Goal: Task Accomplishment & Management: Manage account settings

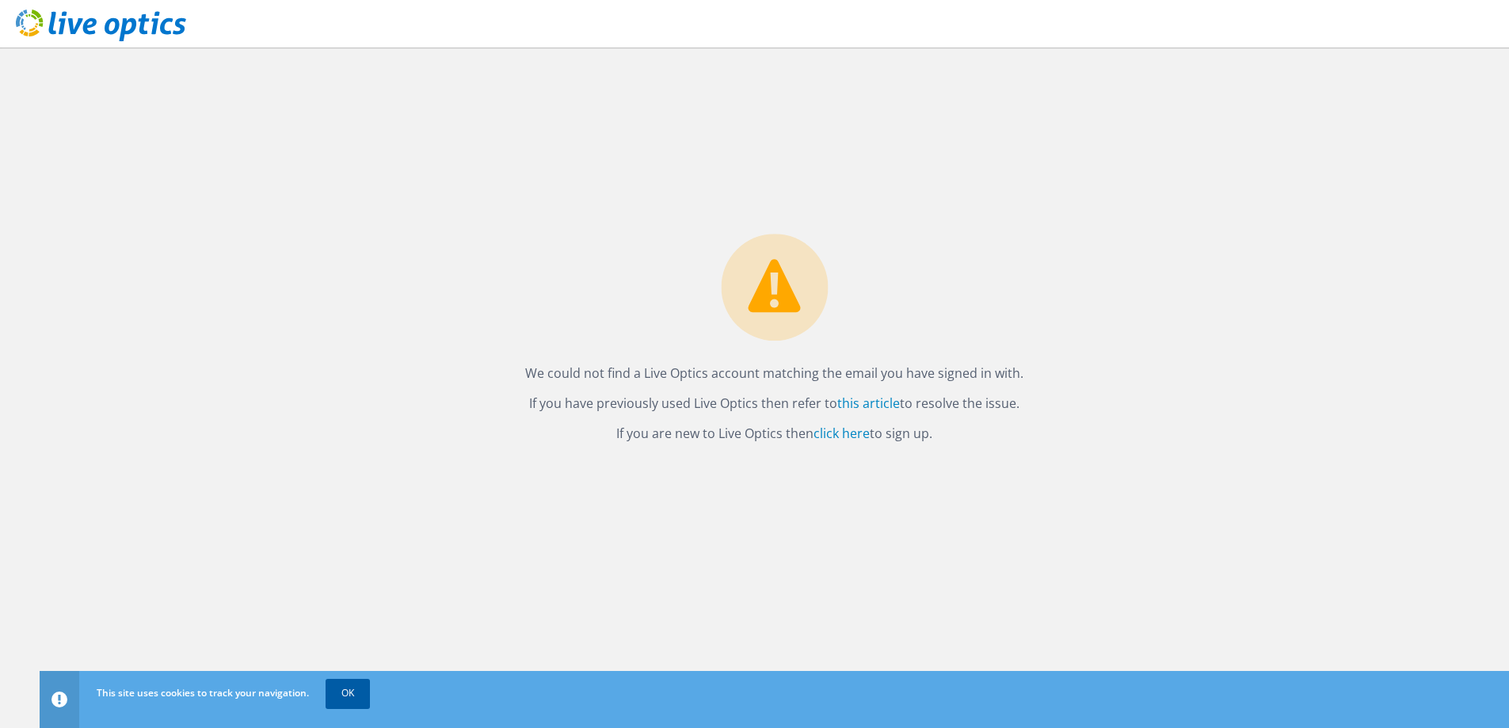
click at [359, 697] on link "OK" at bounding box center [348, 693] width 44 height 29
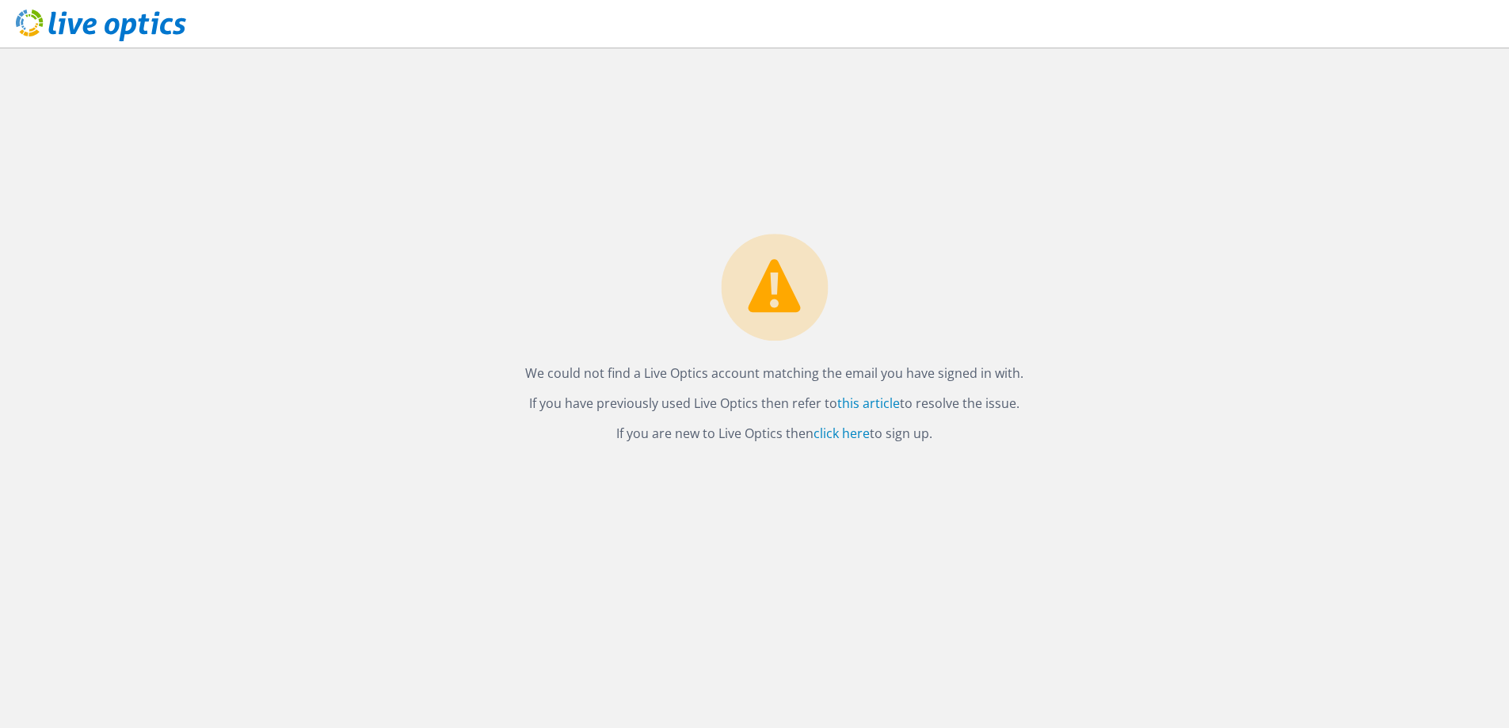
click at [665, 500] on div "We could not find a Live Optics account matching the email you have signed in w…" at bounding box center [775, 388] width 1470 height 681
click at [860, 197] on div "We could not find a Live Optics account matching the email you have signed in w…" at bounding box center [775, 388] width 1470 height 681
click at [854, 431] on link "click here" at bounding box center [842, 433] width 56 height 17
click at [128, 23] on icon at bounding box center [101, 26] width 170 height 32
click at [858, 425] on link "click here" at bounding box center [842, 433] width 56 height 17
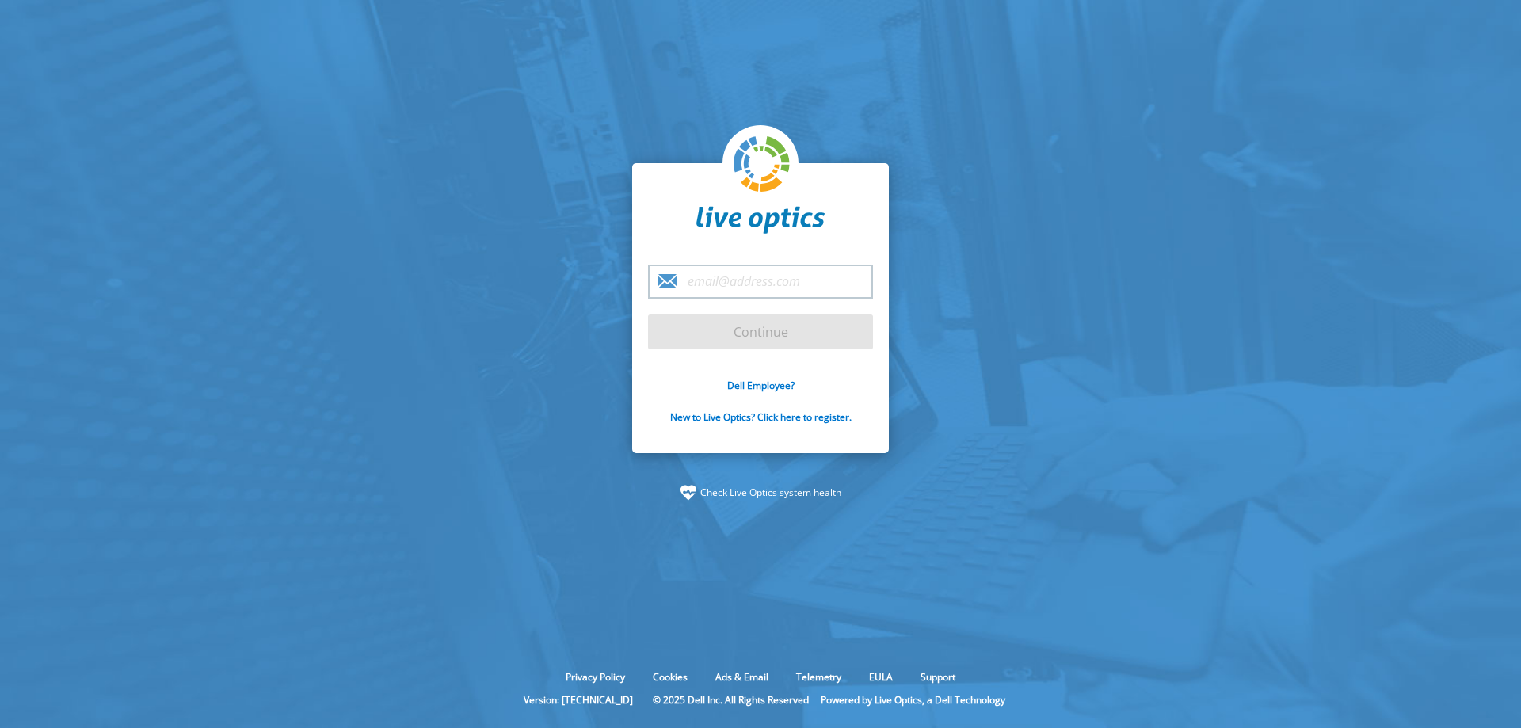
click at [803, 289] on input "email" at bounding box center [760, 282] width 225 height 34
type input "nico.hallam1@nh"
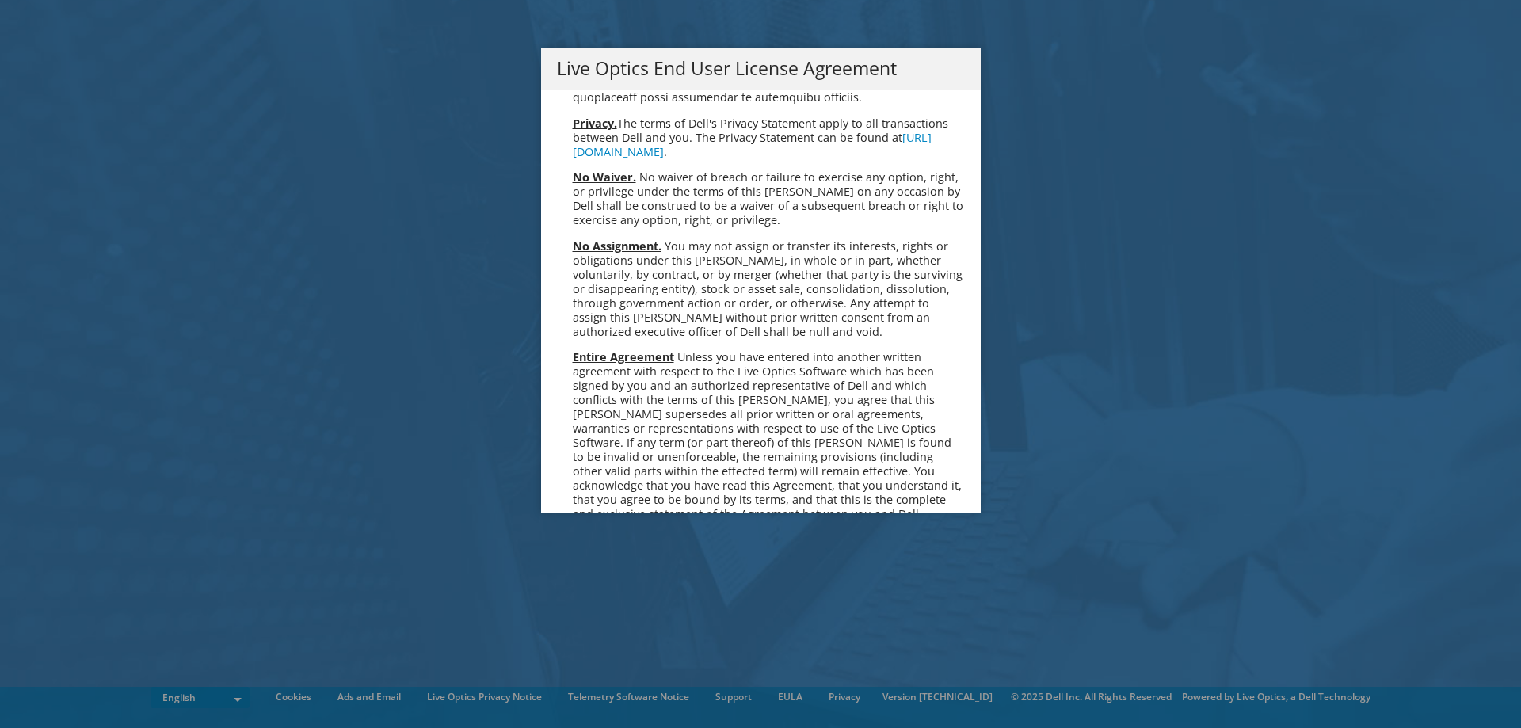
scroll to position [5992, 0]
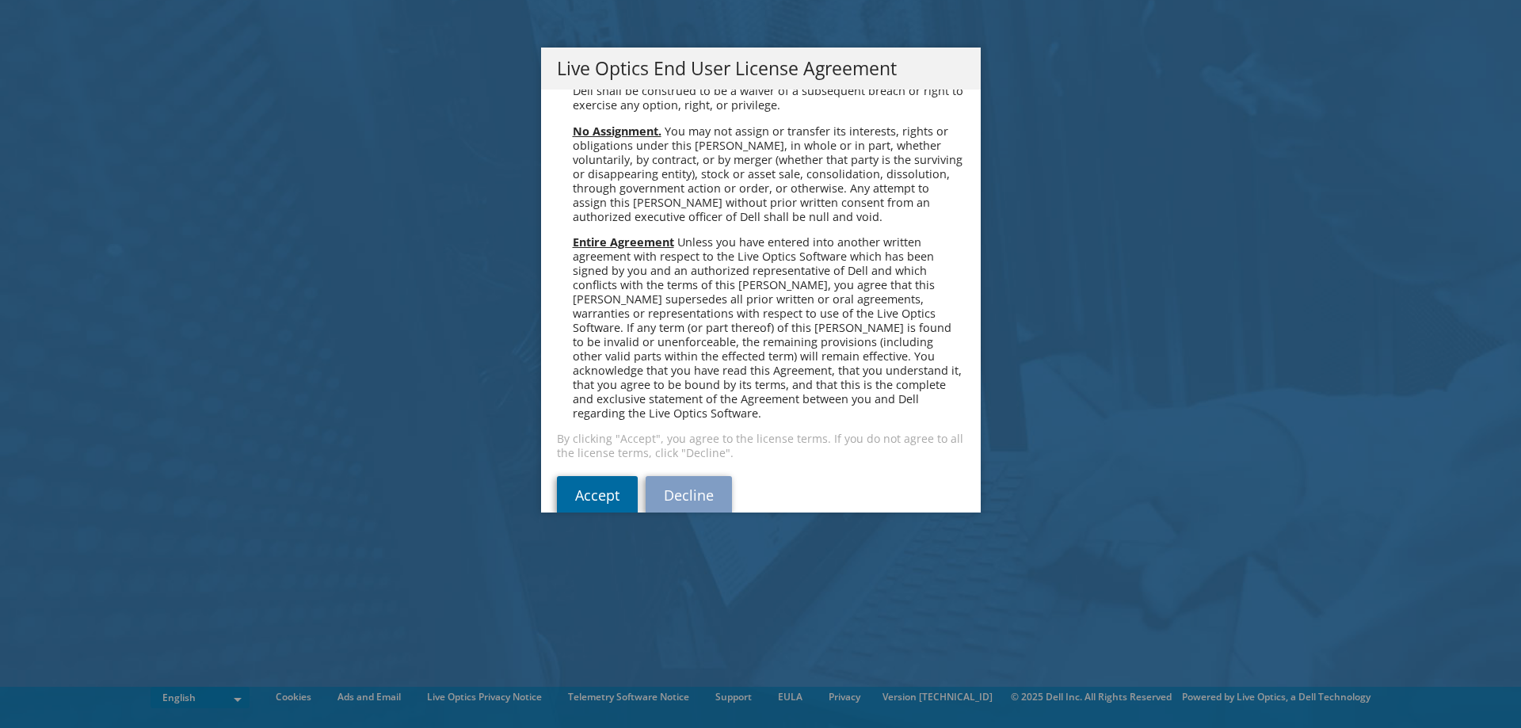
click at [581, 476] on link "Accept" at bounding box center [597, 495] width 81 height 38
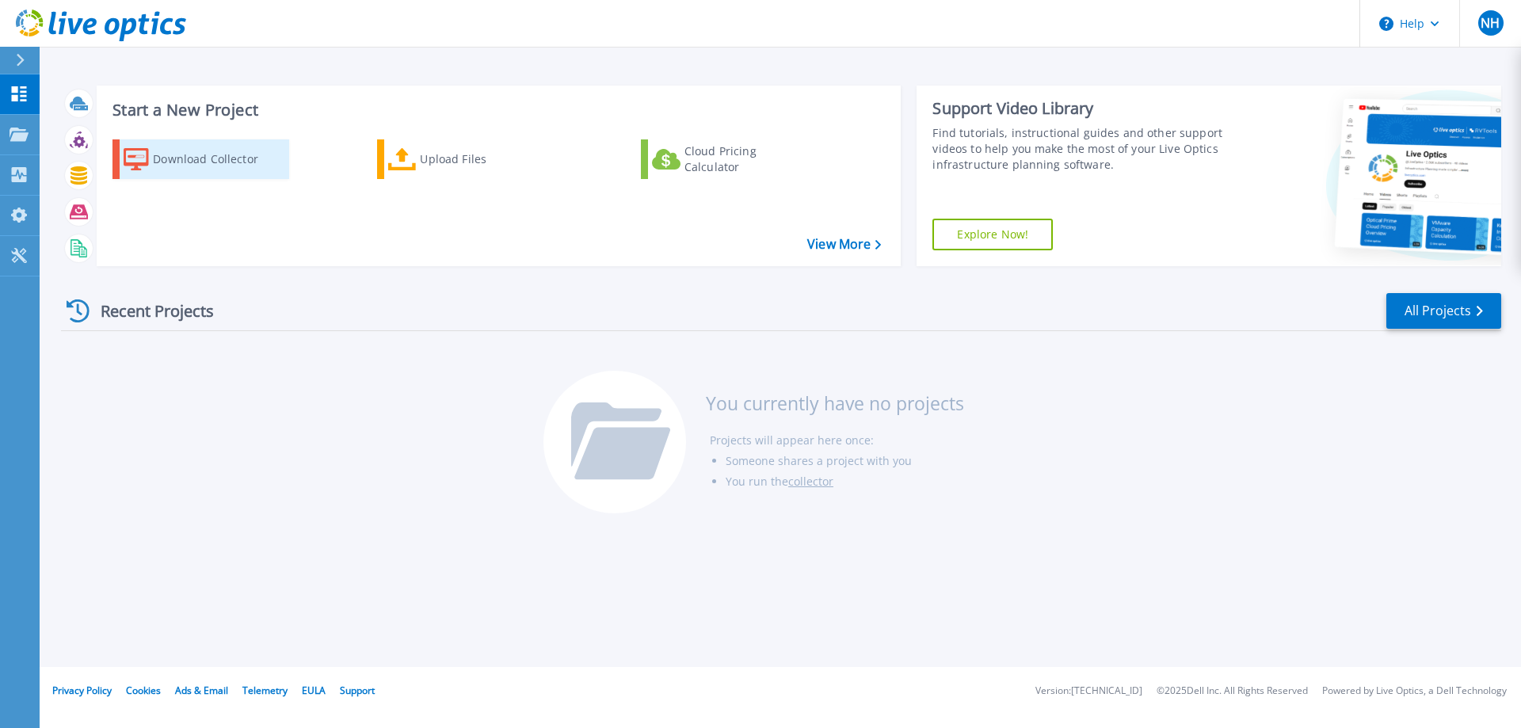
click at [208, 156] on div "Download Collector" at bounding box center [216, 159] width 127 height 32
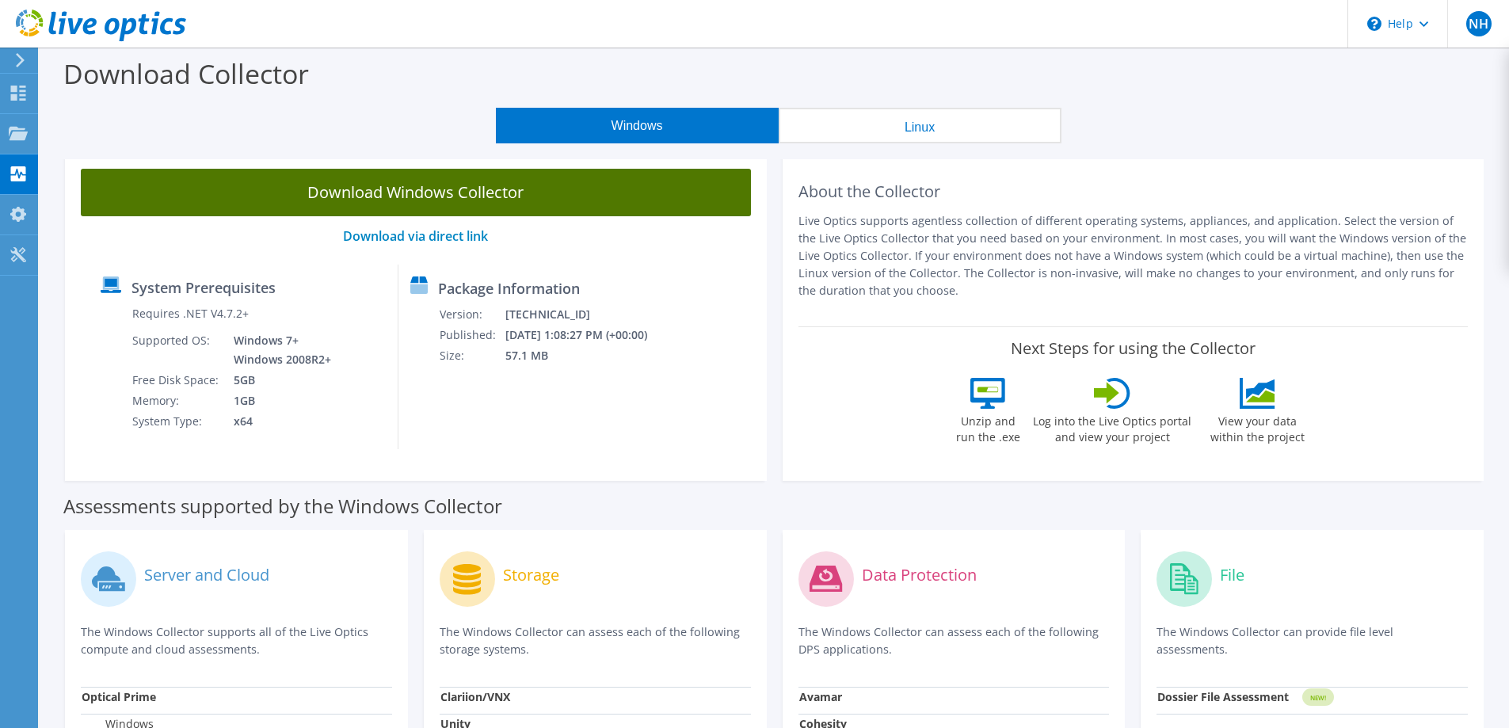
click at [507, 198] on link "Download Windows Collector" at bounding box center [416, 193] width 670 height 48
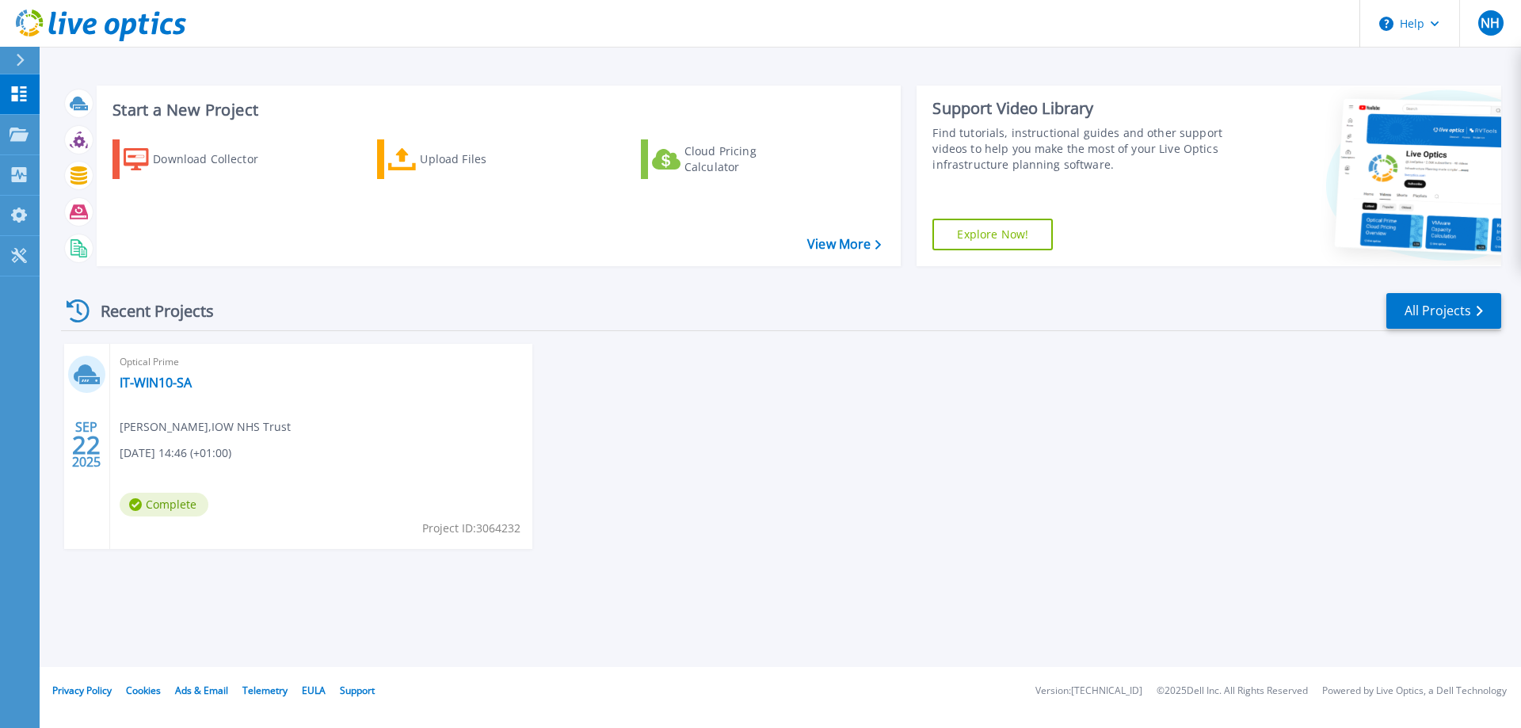
click at [789, 597] on div "Start a New Project Download Collector Upload Files Cloud Pricing Calculator Vi…" at bounding box center [781, 333] width 1482 height 667
click at [843, 509] on div "[DATE] Optical Prime IT-WIN10-SA [PERSON_NAME] , IOW NHS Trust [DATE] 14:46 (+0…" at bounding box center [774, 462] width 1453 height 237
click at [877, 497] on div "[DATE] Optical Prime IT-WIN10-SA [PERSON_NAME] , IOW NHS Trust [DATE] 14:46 (+0…" at bounding box center [774, 462] width 1453 height 237
click at [1077, 520] on div "SEP 22 2025 Optical Prime IT-WIN10-SA Scott Allen , IOW NHS Trust 09/22/2025, 1…" at bounding box center [774, 462] width 1453 height 237
click at [771, 479] on div "SEP 22 2025 Optical Prime IT-WIN10-SA Scott Allen , IOW NHS Trust 09/22/2025, 1…" at bounding box center [774, 462] width 1453 height 237
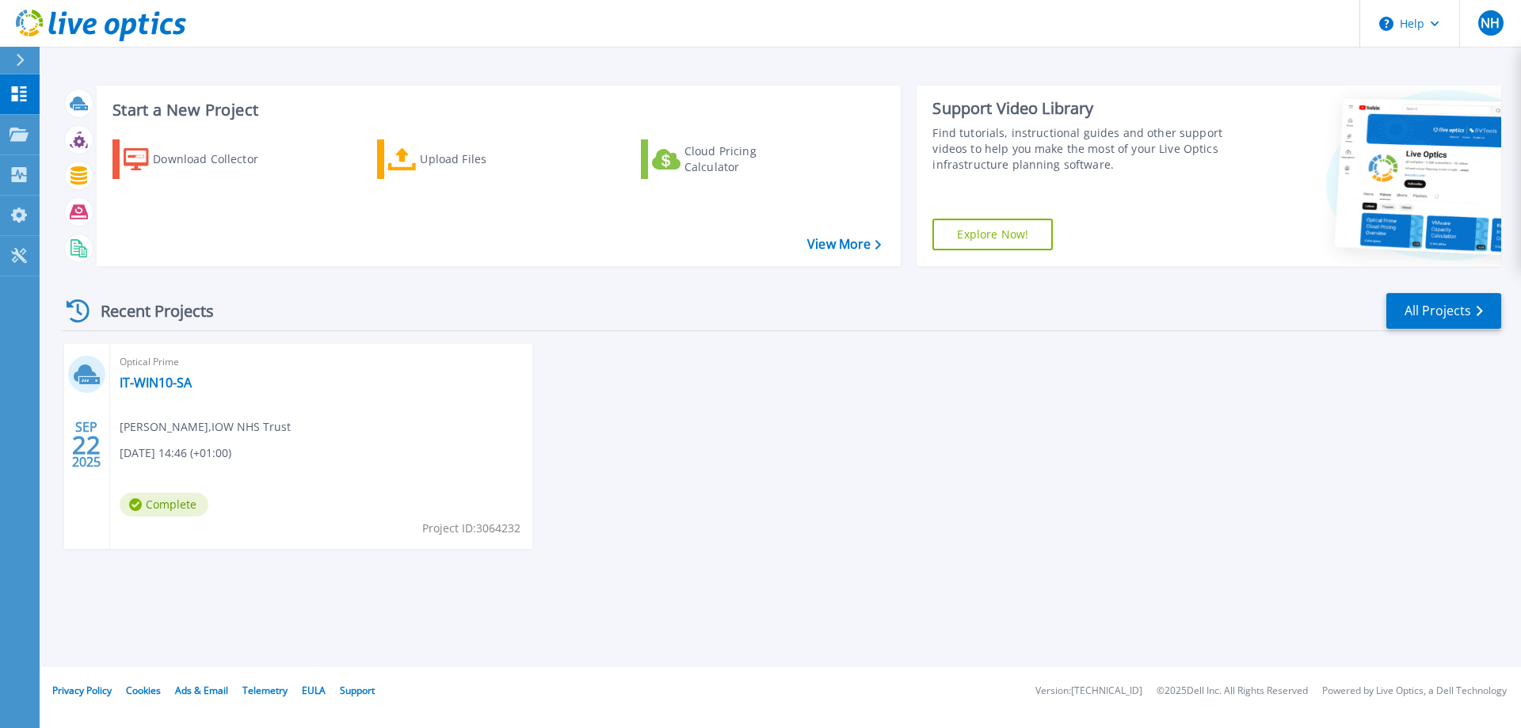
click at [771, 479] on div "[DATE] Optical Prime IT-WIN10-SA [PERSON_NAME] , IOW NHS Trust [DATE] 14:46 (+0…" at bounding box center [774, 462] width 1453 height 237
click at [17, 128] on div at bounding box center [19, 135] width 19 height 14
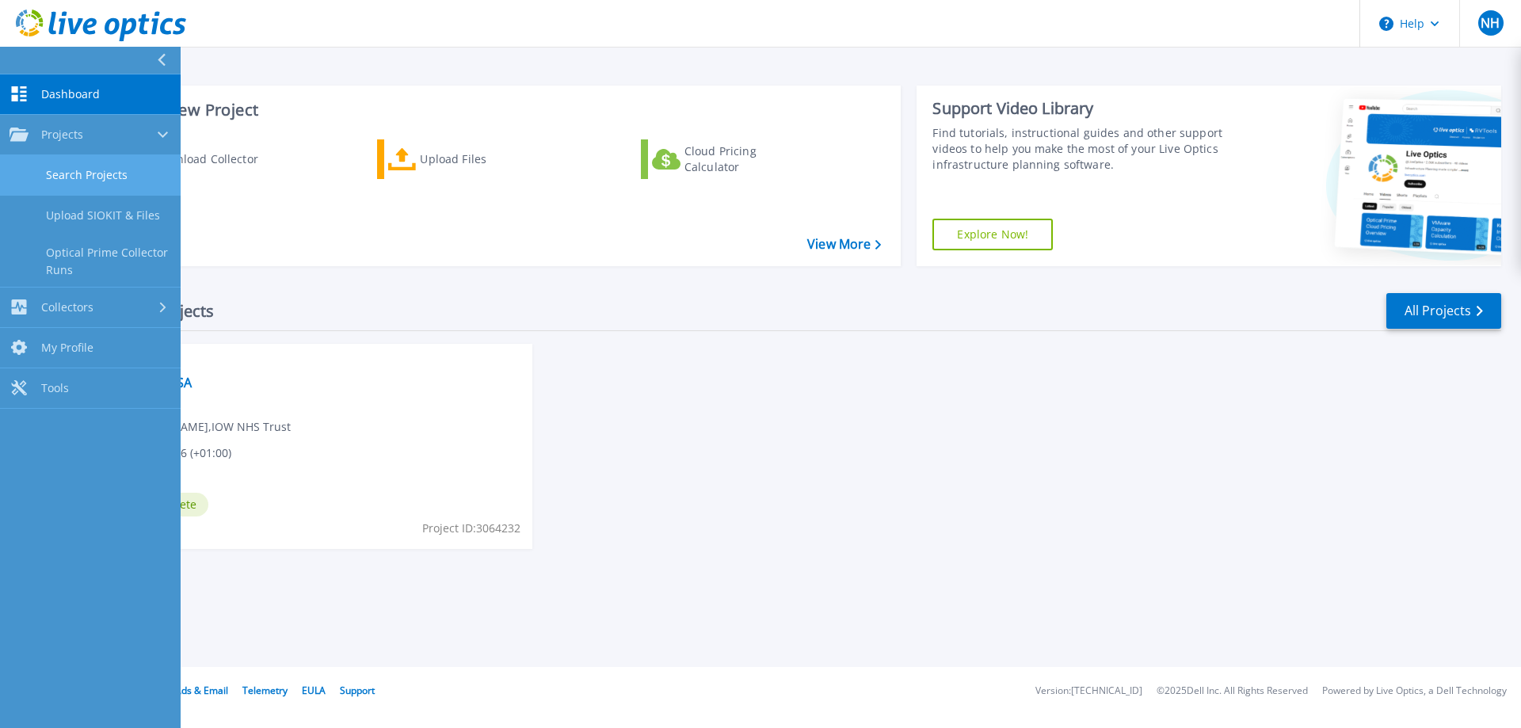
click at [101, 171] on link "Search Projects" at bounding box center [90, 175] width 181 height 40
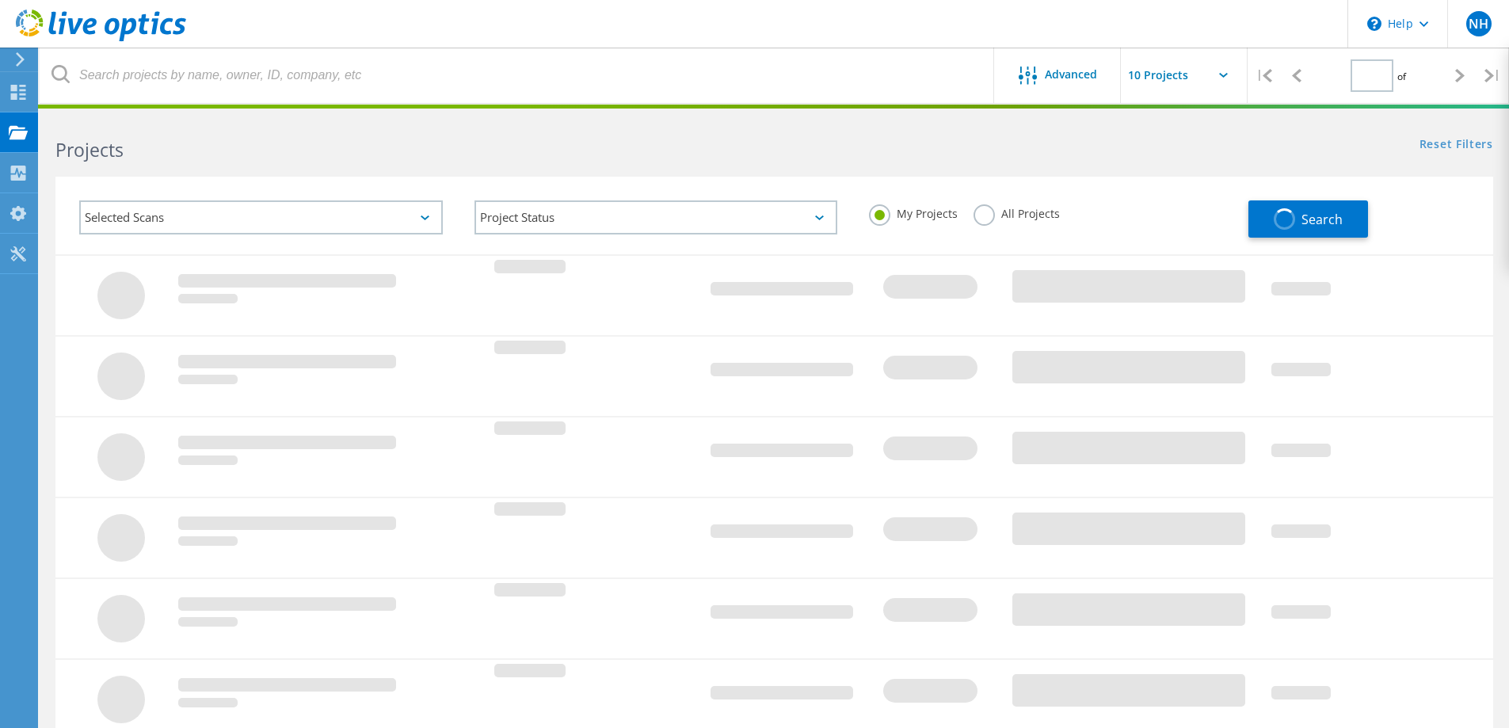
type input "1"
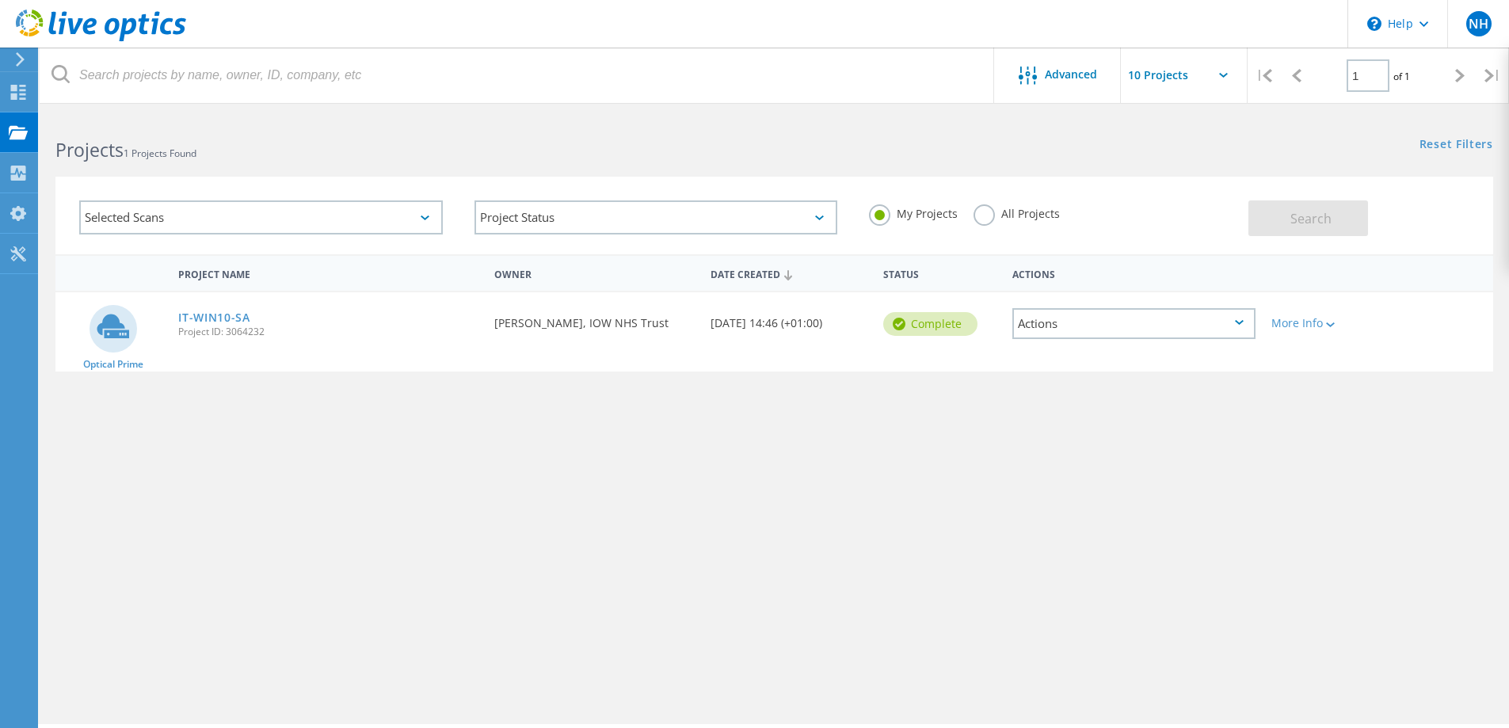
click at [380, 395] on div "Project Name Owner Date Created Status Actions Optical Prime IT-WIN10-SA Projec…" at bounding box center [774, 460] width 1438 height 412
click at [15, 178] on use at bounding box center [18, 173] width 15 height 15
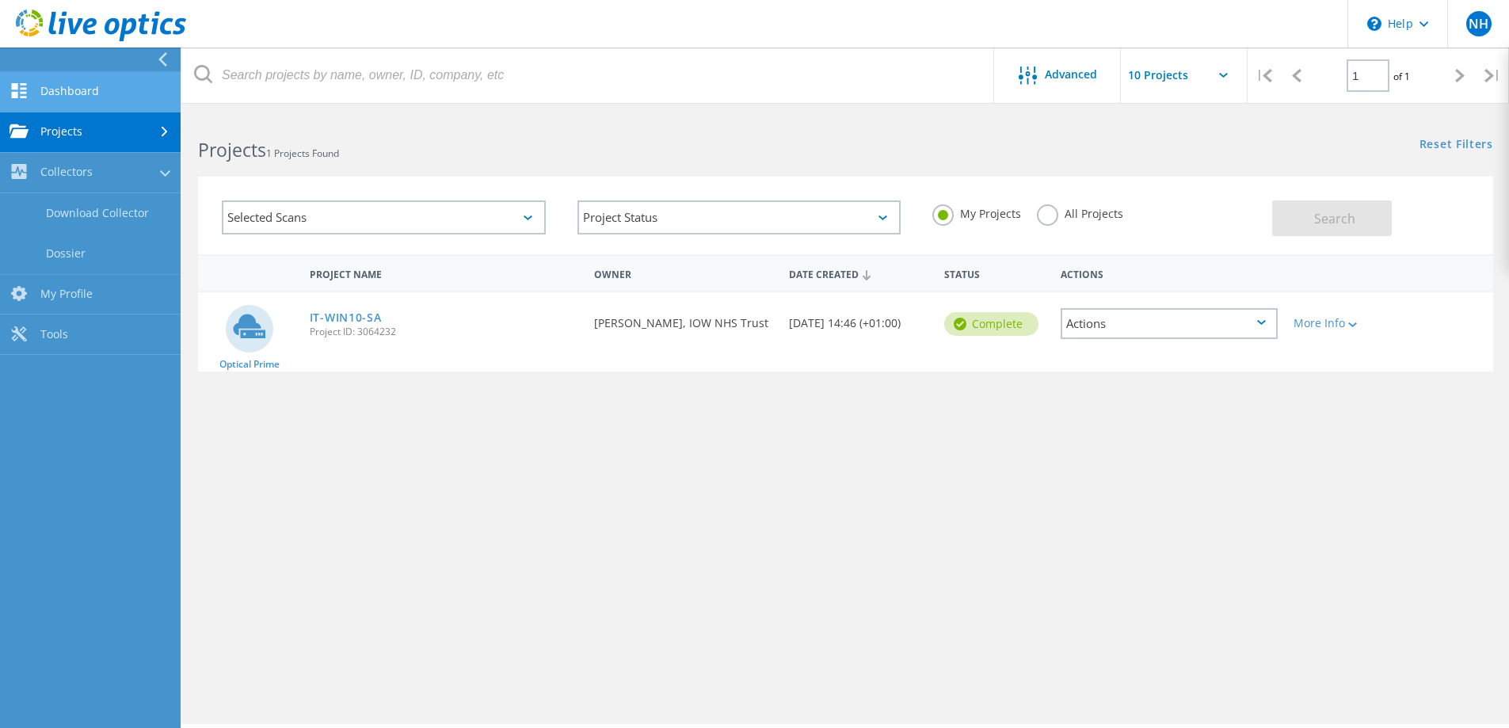
click at [89, 100] on link "Dashboard" at bounding box center [90, 92] width 181 height 40
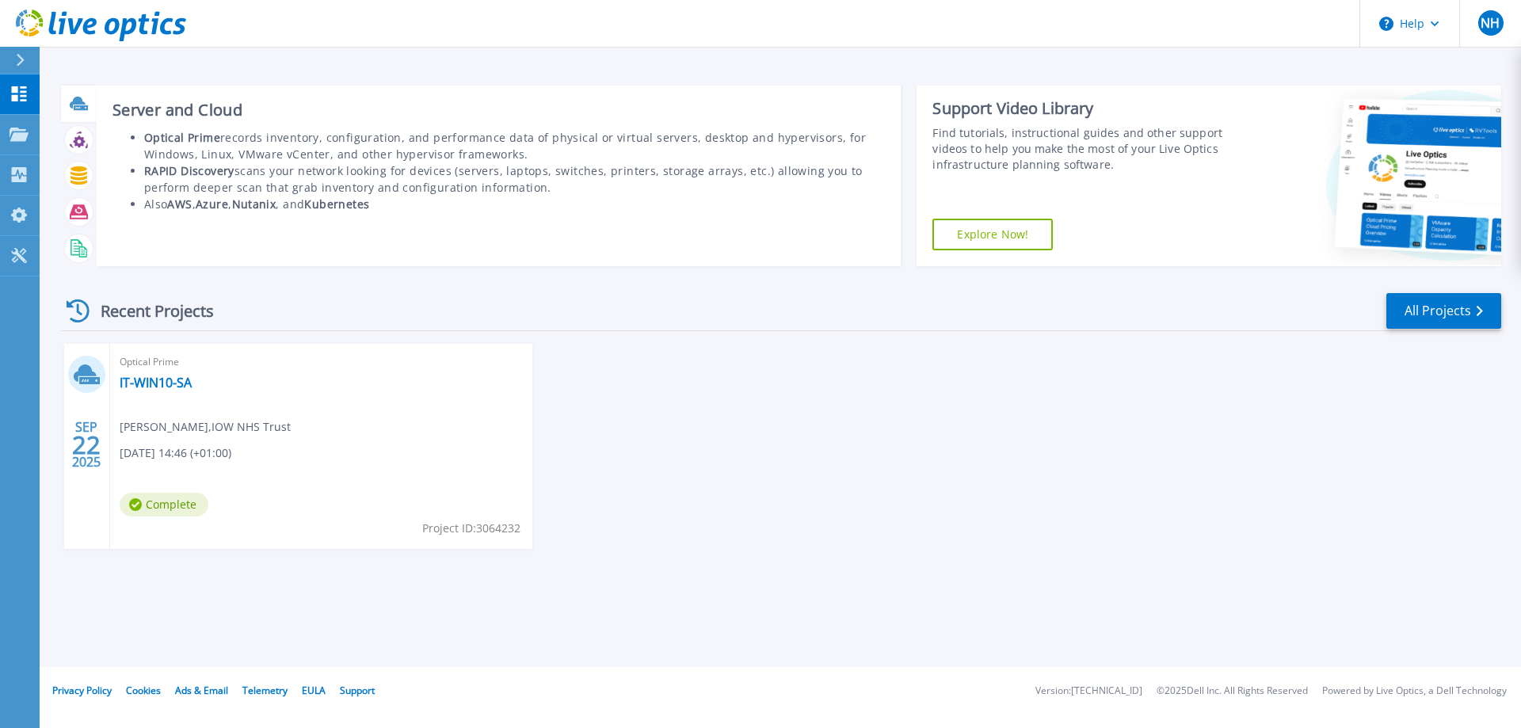
click at [89, 100] on div at bounding box center [79, 104] width 28 height 28
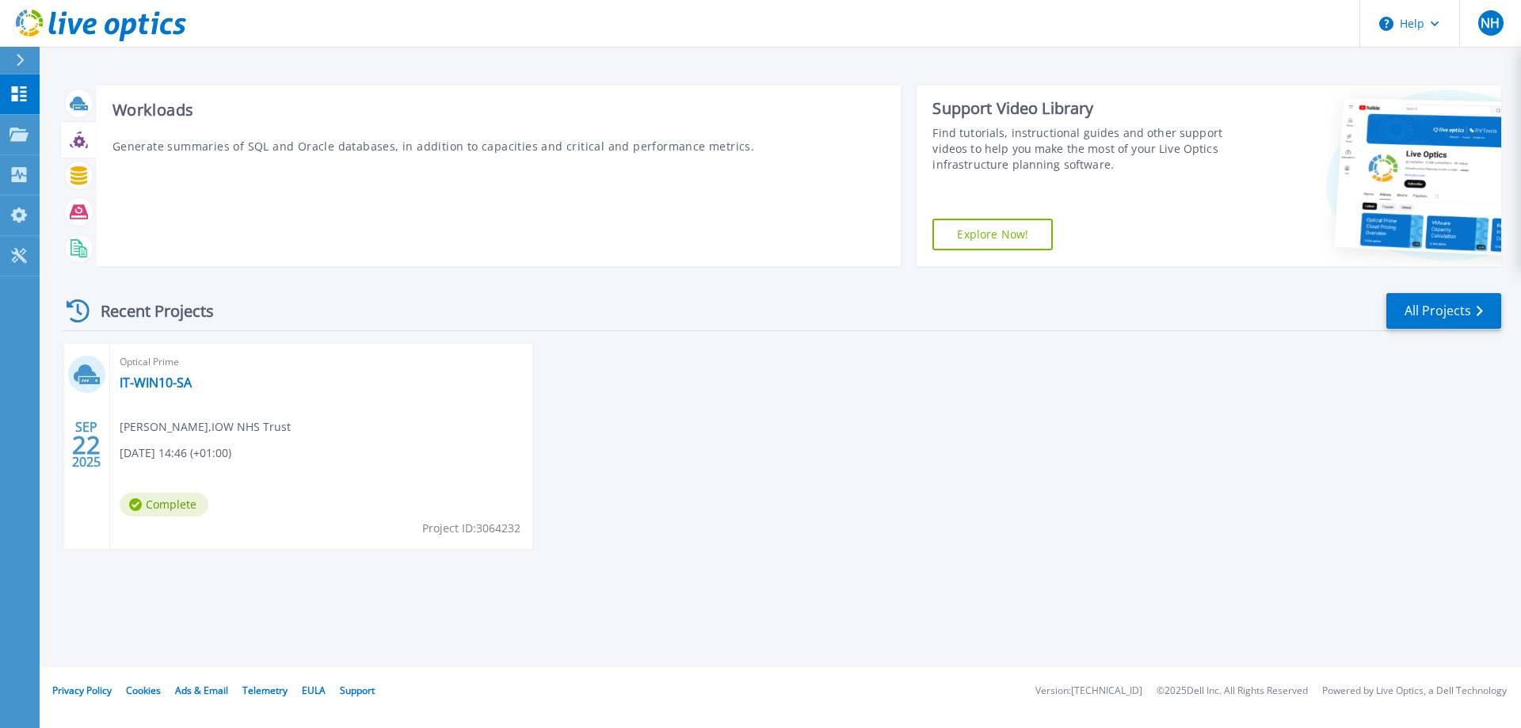
click at [80, 139] on icon at bounding box center [79, 141] width 12 height 12
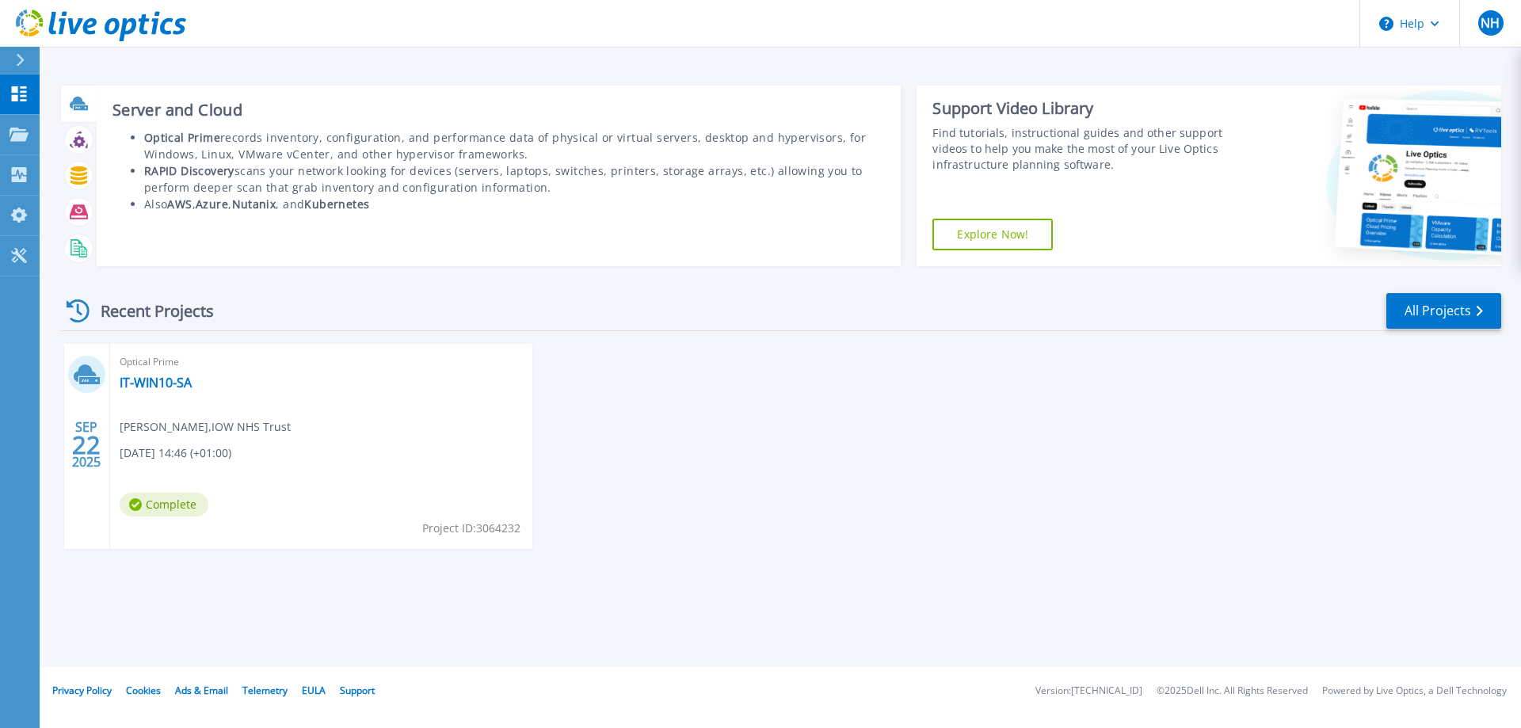
click at [73, 105] on icon at bounding box center [78, 103] width 16 height 12
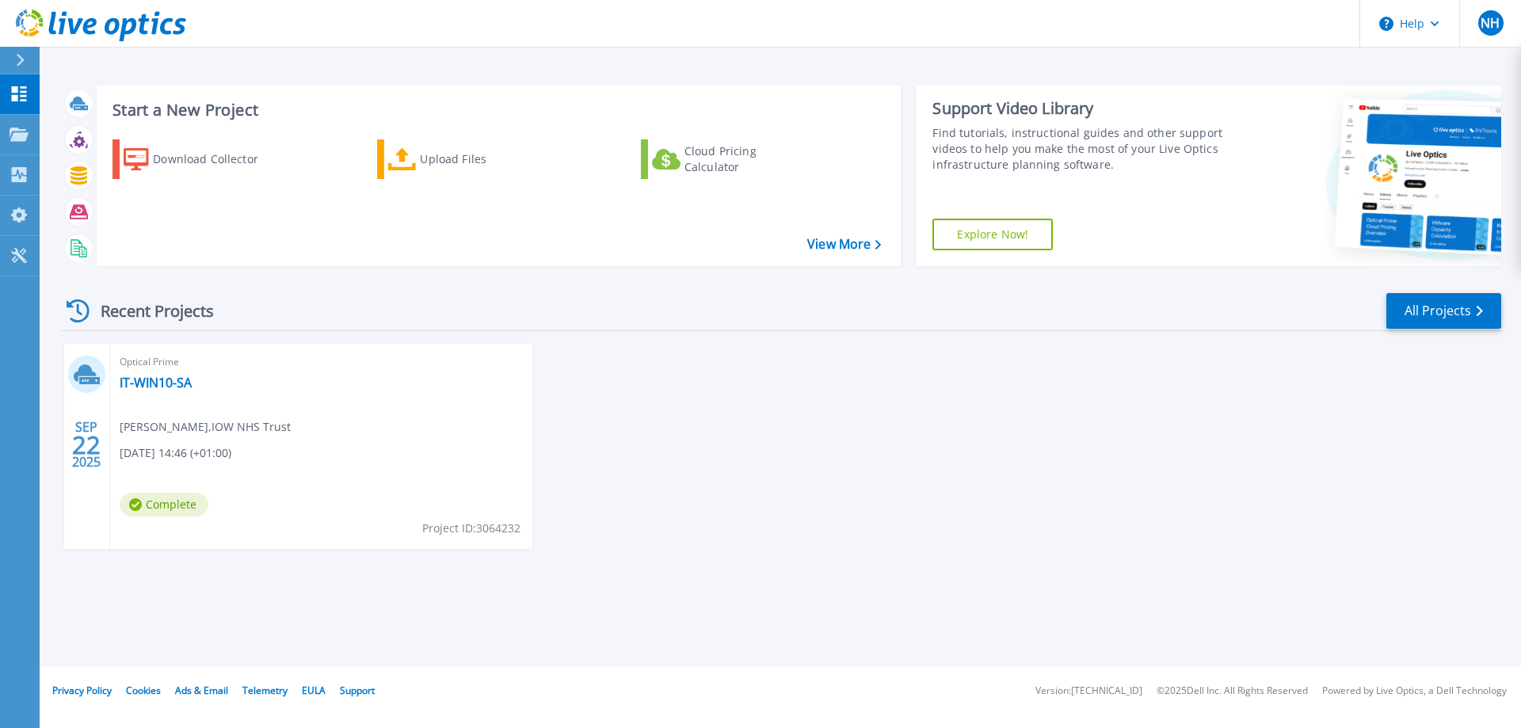
click at [979, 480] on div "SEP 22 2025 Optical Prime IT-WIN10-SA Scott Allen , IOW NHS Trust 09/22/2025, 1…" at bounding box center [774, 462] width 1453 height 237
click at [1474, 292] on div "Recent Projects All Projects" at bounding box center [781, 312] width 1441 height 40
click at [1454, 319] on link "All Projects" at bounding box center [1444, 311] width 115 height 36
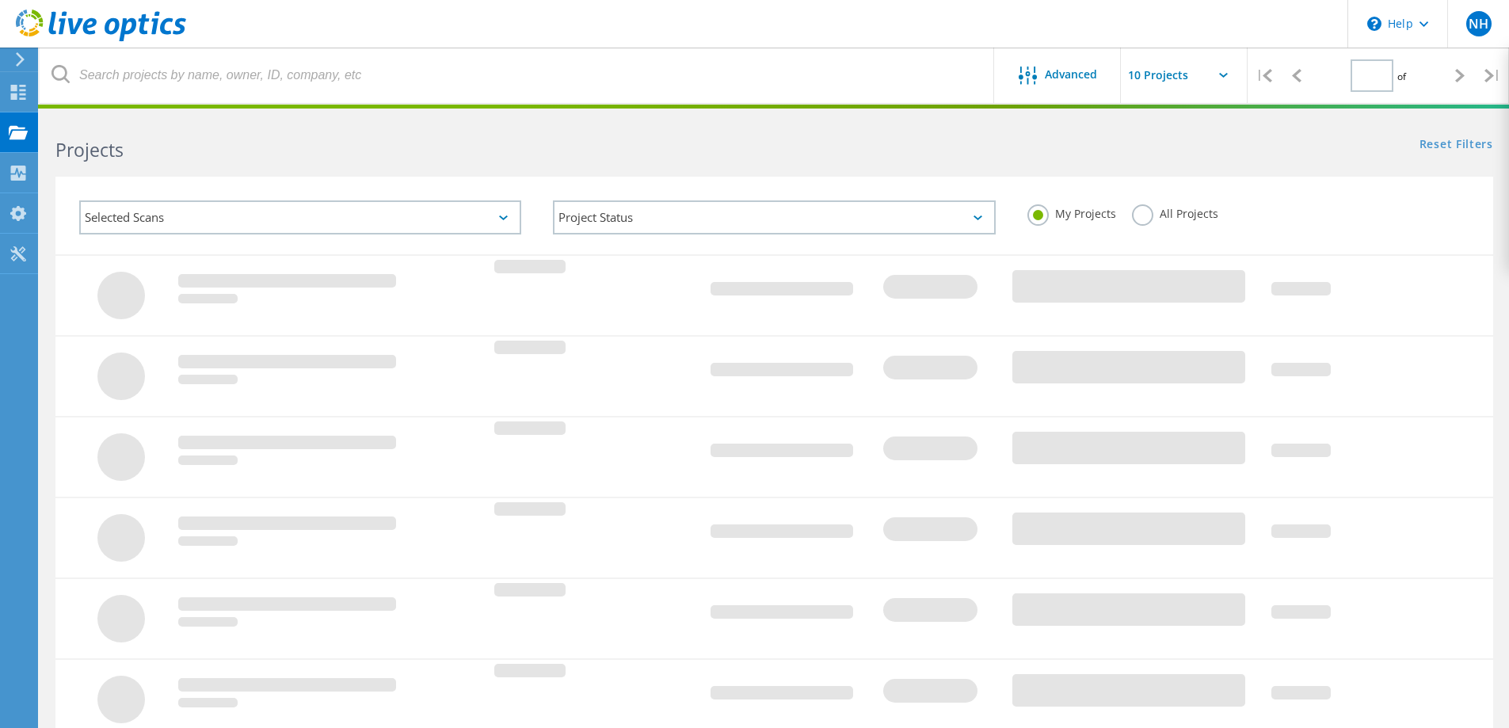
type input "1"
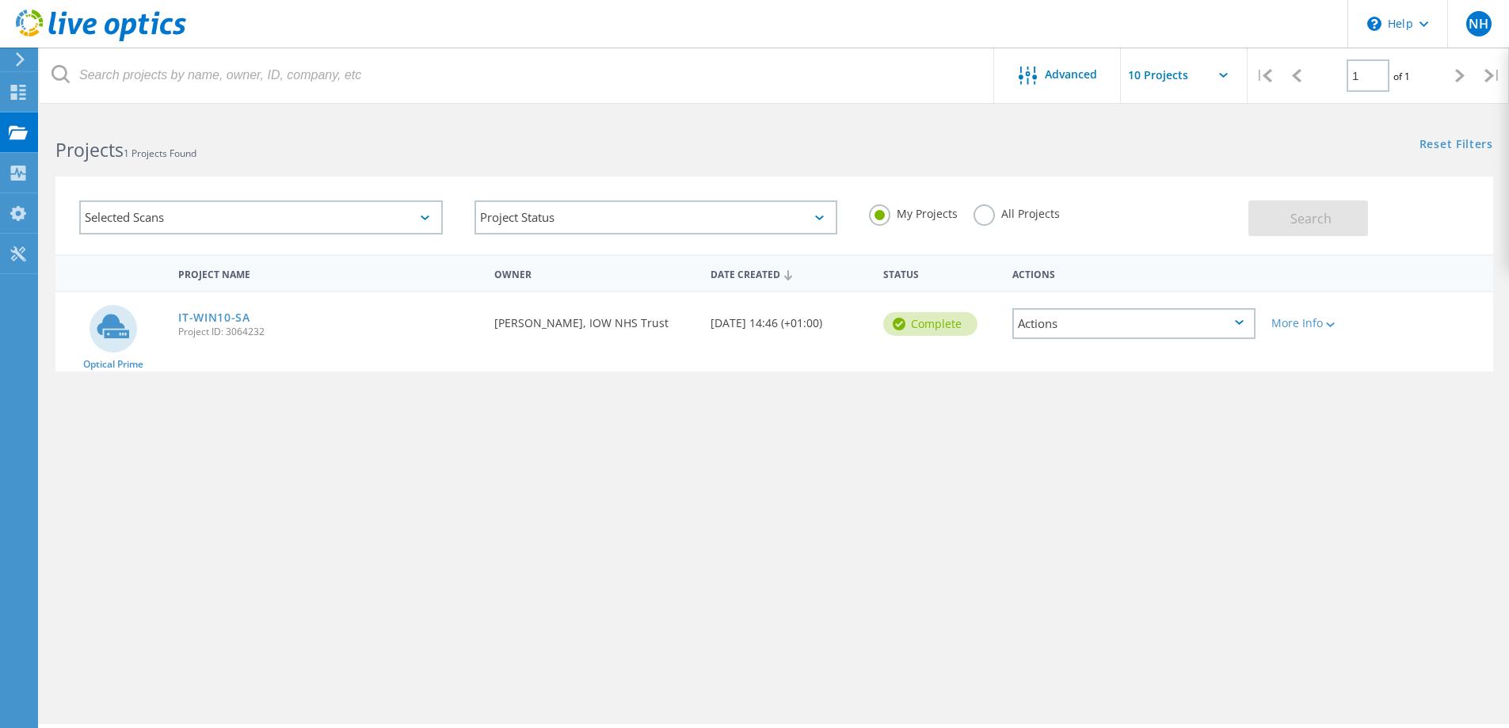
click at [445, 425] on div "Project Name Owner Date Created Status Actions Optical Prime IT-WIN10-SA Projec…" at bounding box center [774, 460] width 1438 height 412
click at [1498, 26] on div "NH" at bounding box center [1479, 24] width 62 height 48
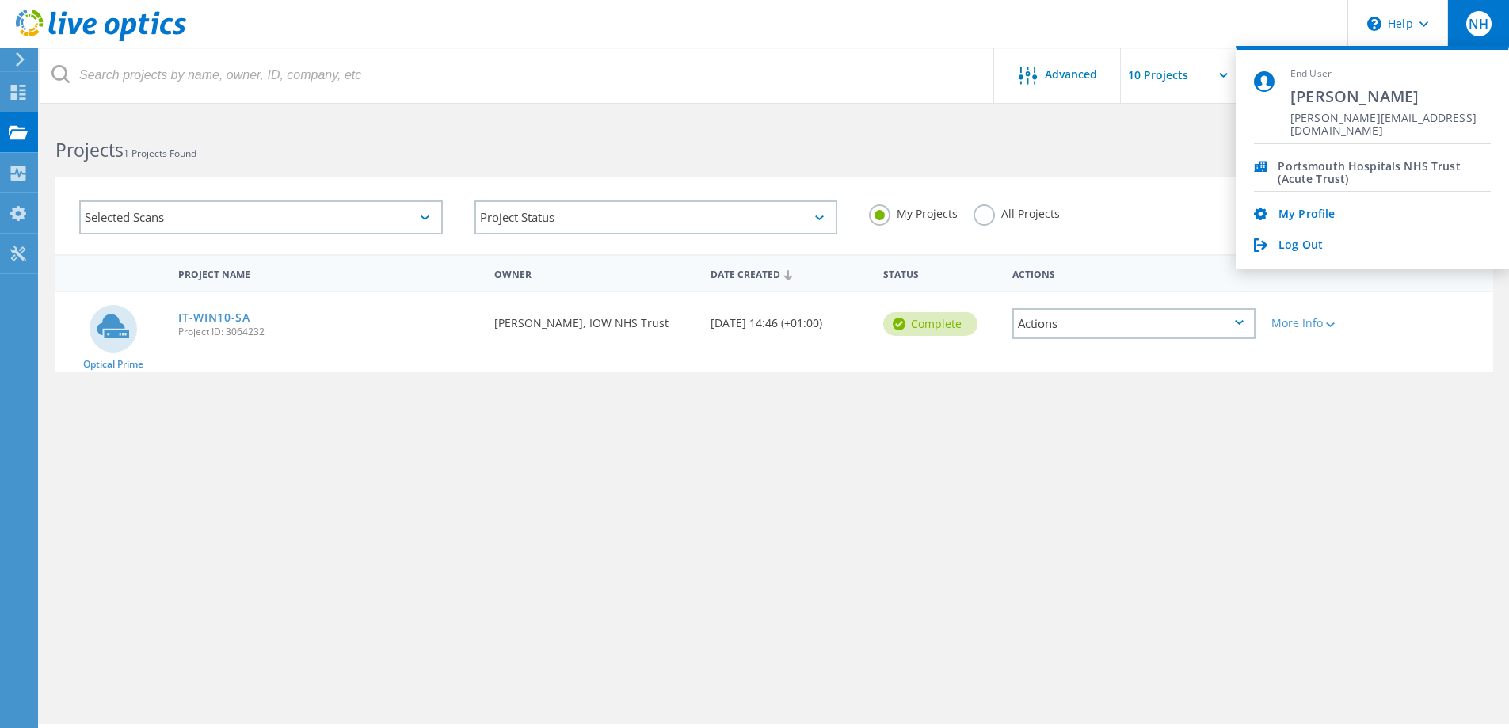
click at [1120, 548] on div "Project Name Owner Date Created Status Actions Optical Prime IT-WIN10-SA Projec…" at bounding box center [774, 460] width 1438 height 412
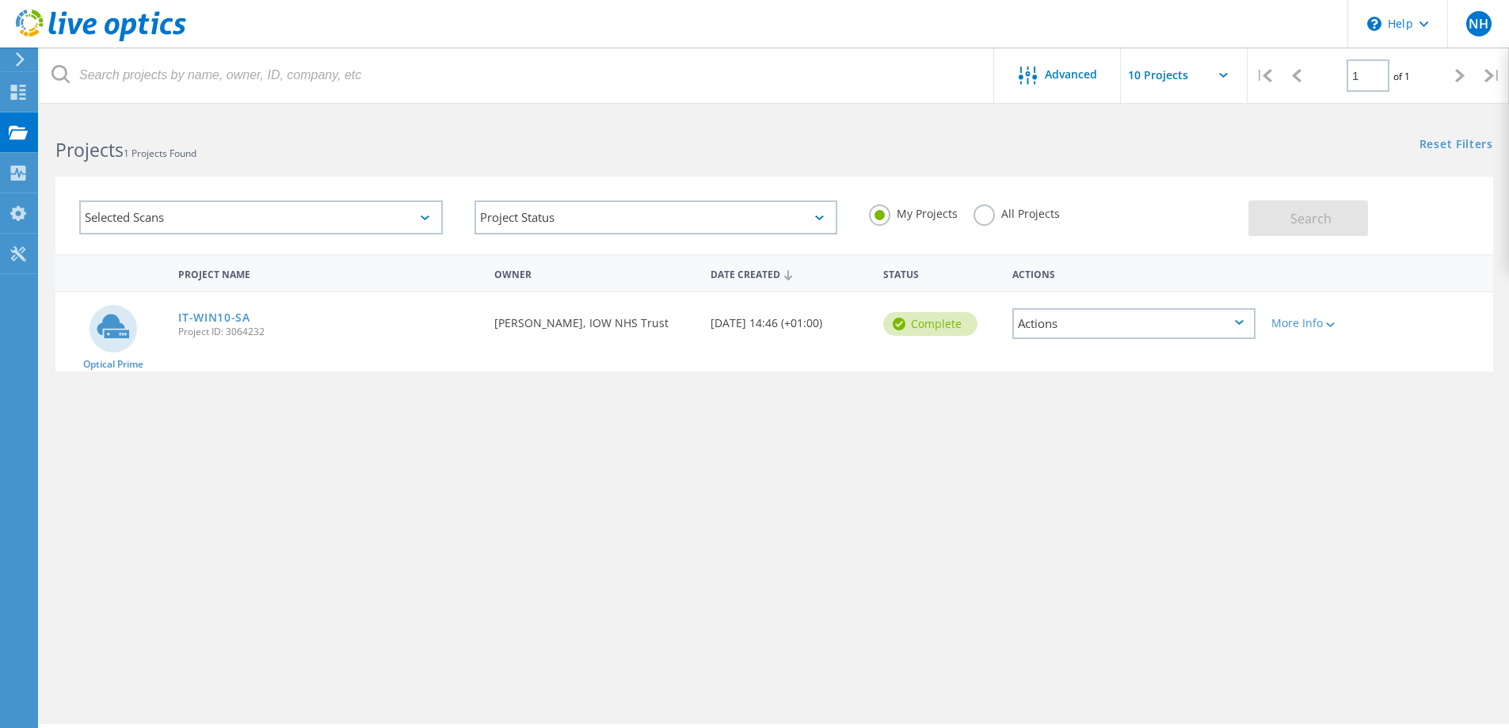
click at [950, 545] on div "Project Name Owner Date Created Status Actions Optical Prime IT-WIN10-SA Projec…" at bounding box center [774, 460] width 1438 height 412
click at [26, 90] on icon at bounding box center [18, 92] width 19 height 15
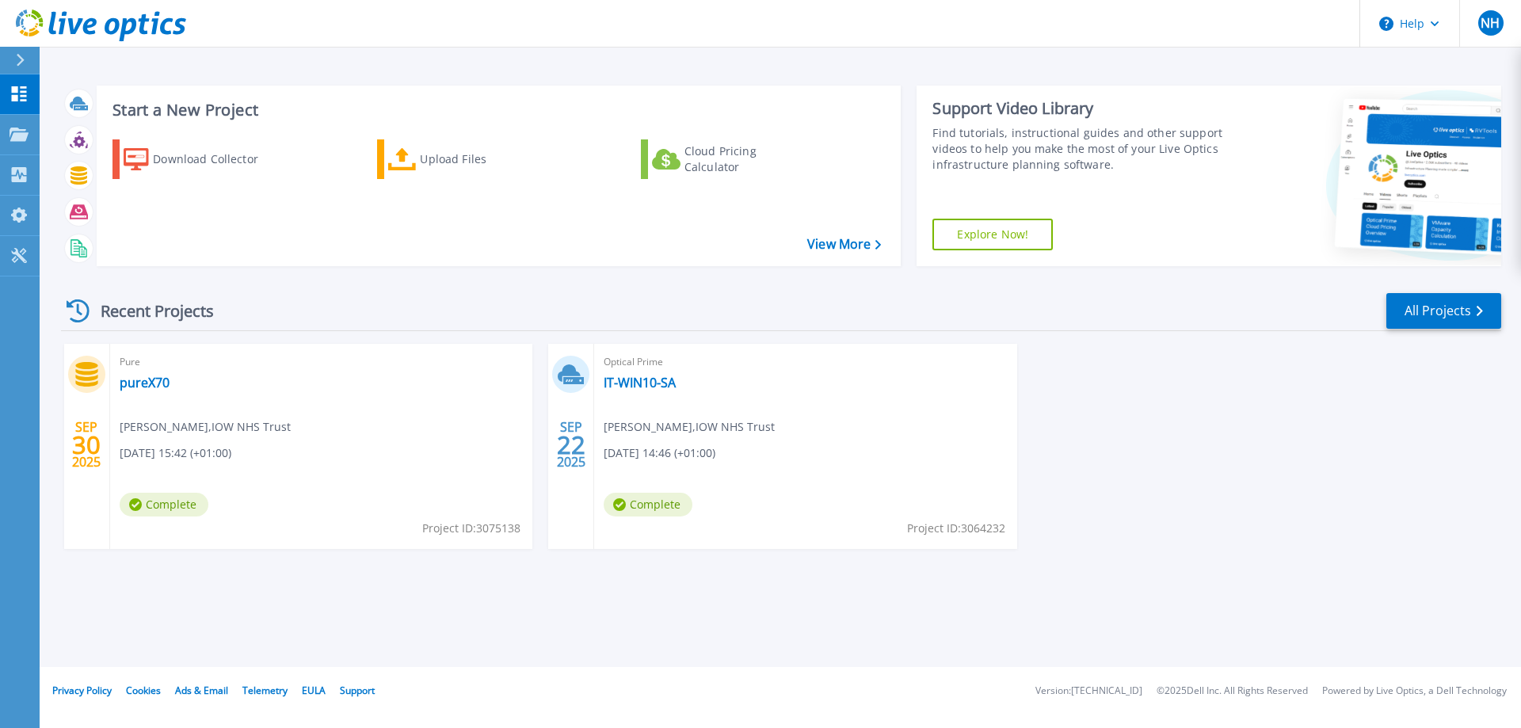
click at [1191, 410] on div "[DATE] Pure pureX70 [PERSON_NAME] , IOW NHS Trust [DATE] 15:42 (+01:00) Complet…" at bounding box center [774, 462] width 1453 height 237
click at [1165, 431] on div "[DATE] Pure pureX70 [PERSON_NAME] , IOW NHS Trust [DATE] 15:42 (+01:00) Complet…" at bounding box center [774, 462] width 1453 height 237
click at [1242, 455] on div "[DATE] Pure pureX70 [PERSON_NAME] , IOW NHS Trust [DATE] 15:42 (+01:00) Complet…" at bounding box center [774, 462] width 1453 height 237
click at [1248, 456] on div "[DATE] Pure pureX70 [PERSON_NAME] , IOW NHS Trust [DATE] 15:42 (+01:00) Complet…" at bounding box center [774, 462] width 1453 height 237
click at [1312, 498] on div "[DATE] Pure pureX70 [PERSON_NAME] , IOW NHS Trust [DATE] 15:42 (+01:00) Complet…" at bounding box center [774, 462] width 1453 height 237
